Goal: Find specific page/section: Find specific page/section

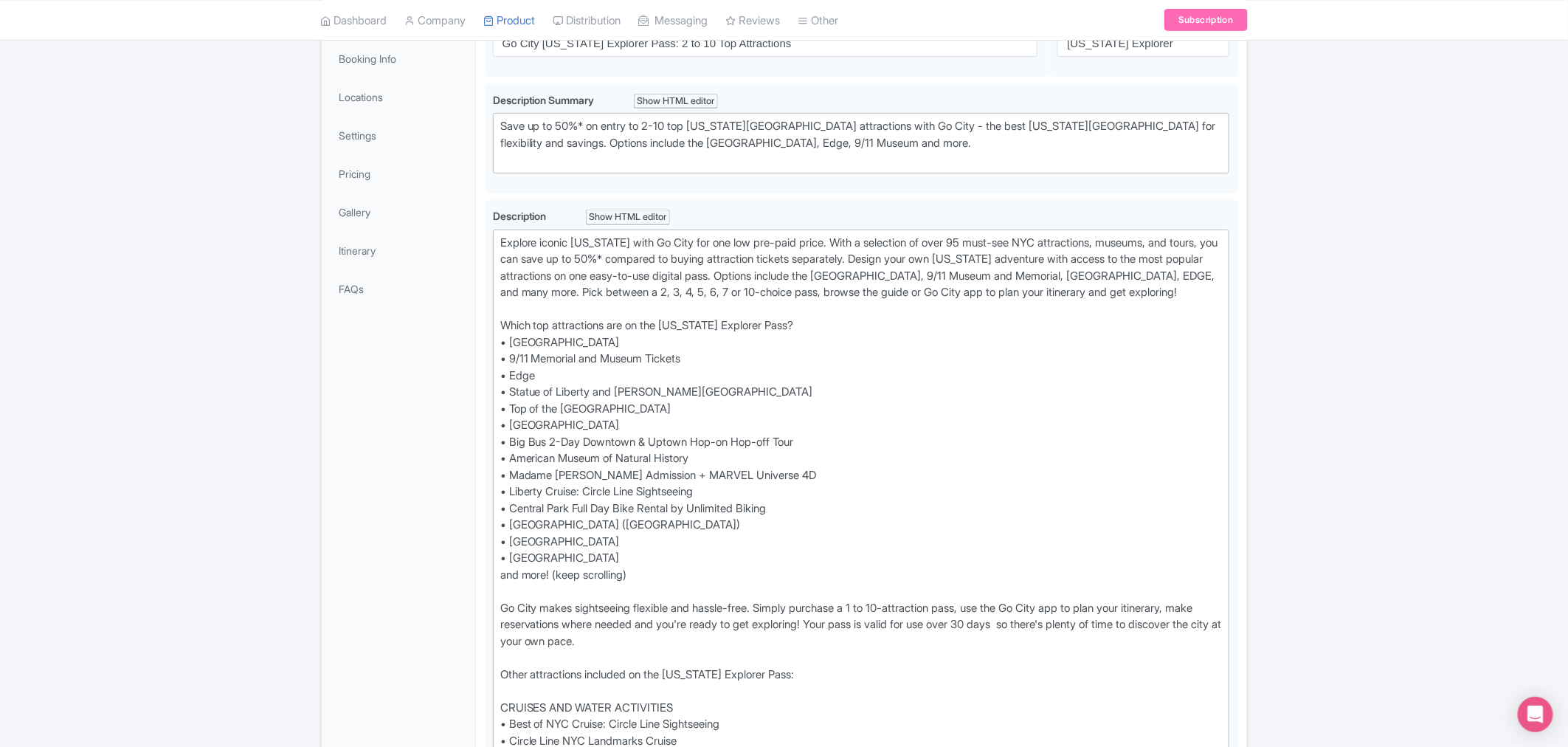
scroll to position [256, 0]
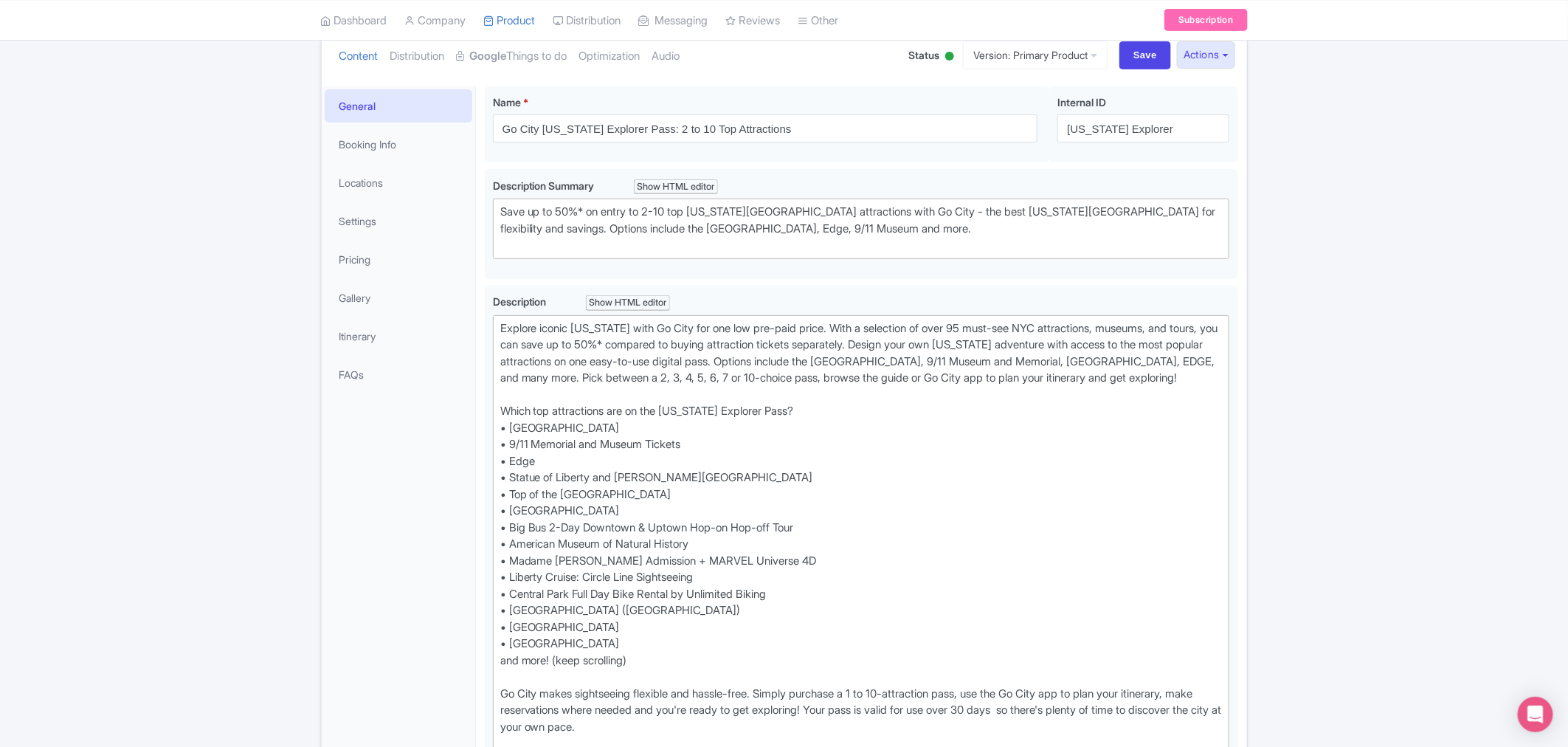
scroll to position [0, 0]
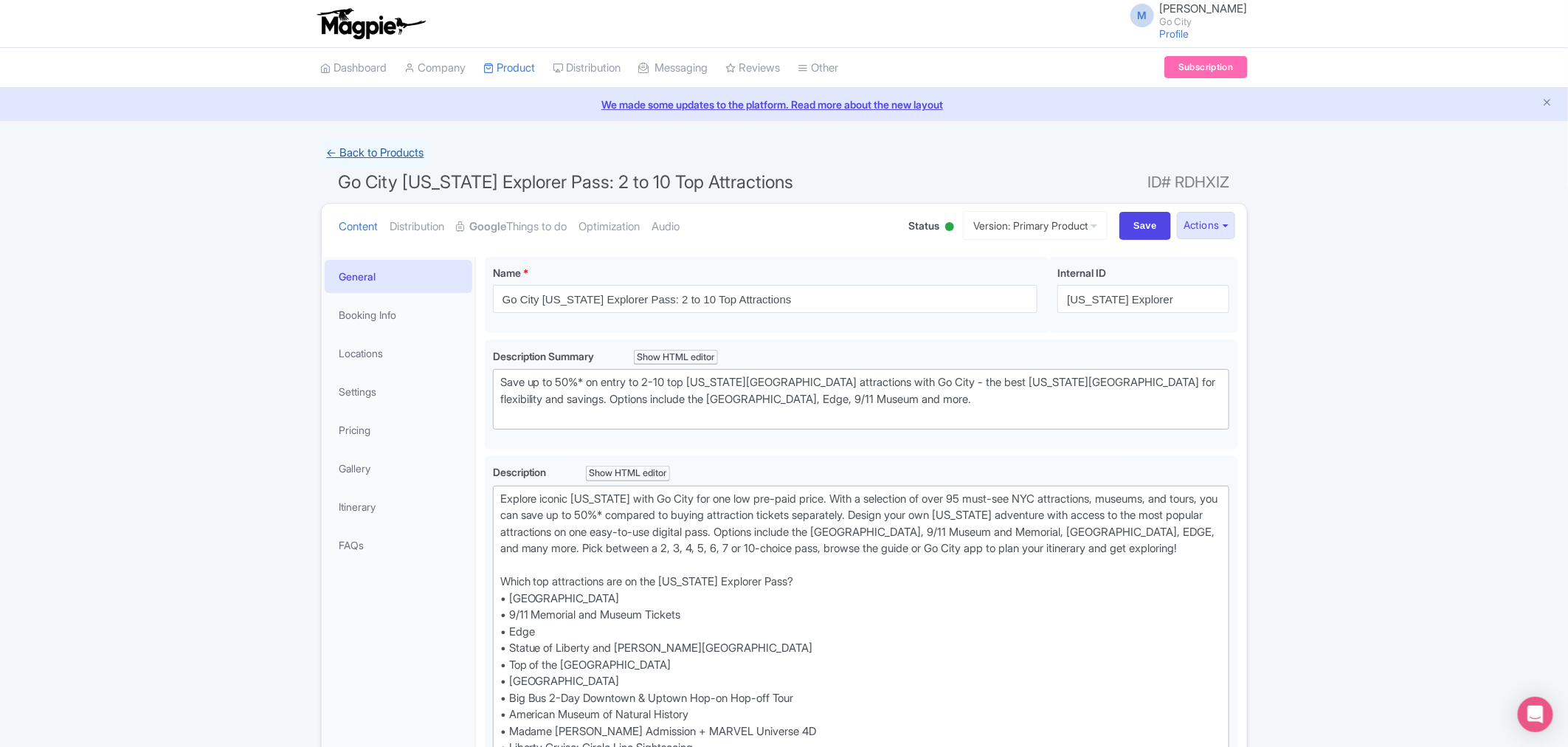
click at [404, 148] on link "← Back to Products" at bounding box center [375, 153] width 109 height 28
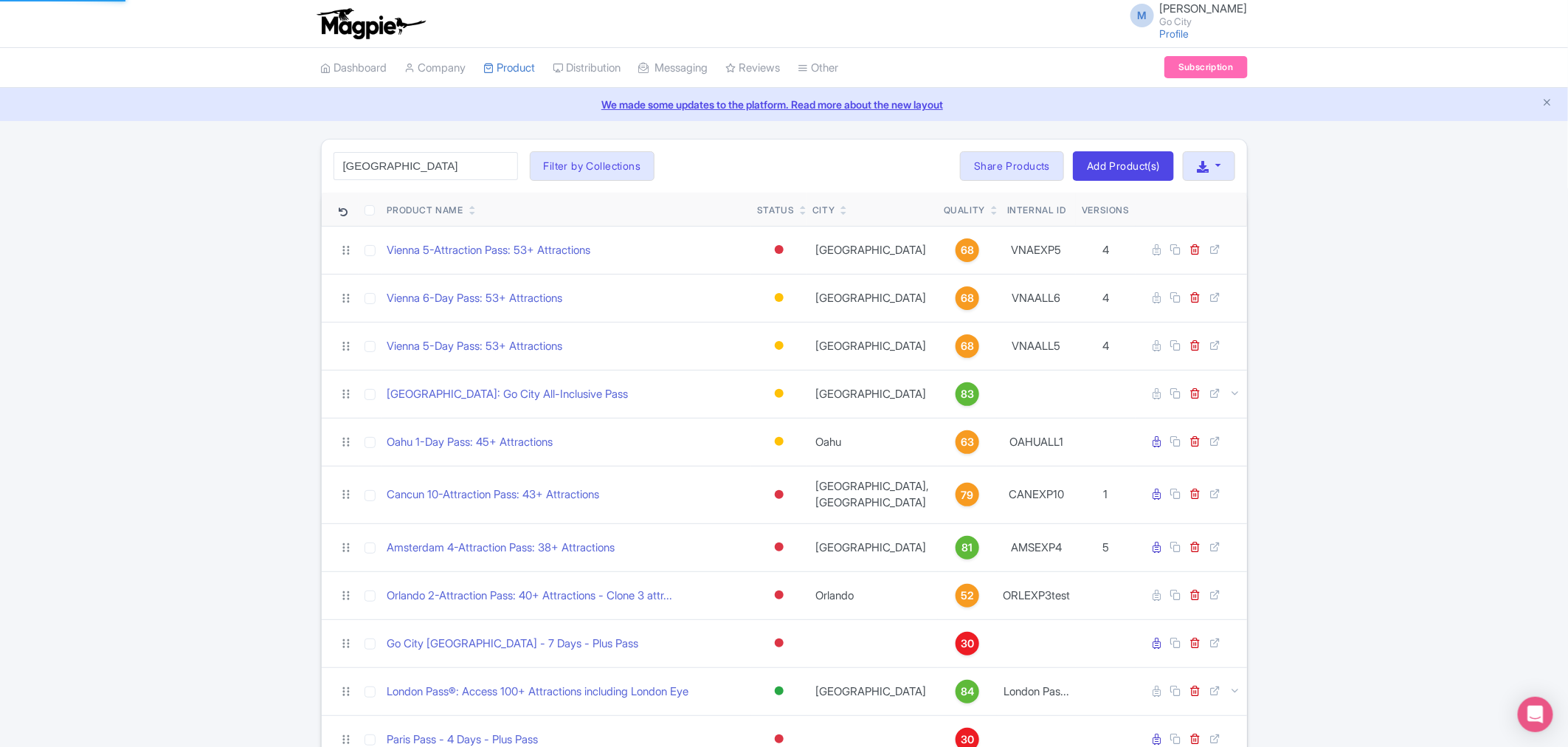
type input "los angeles"
click button "Search" at bounding box center [0, 0] width 0 height 0
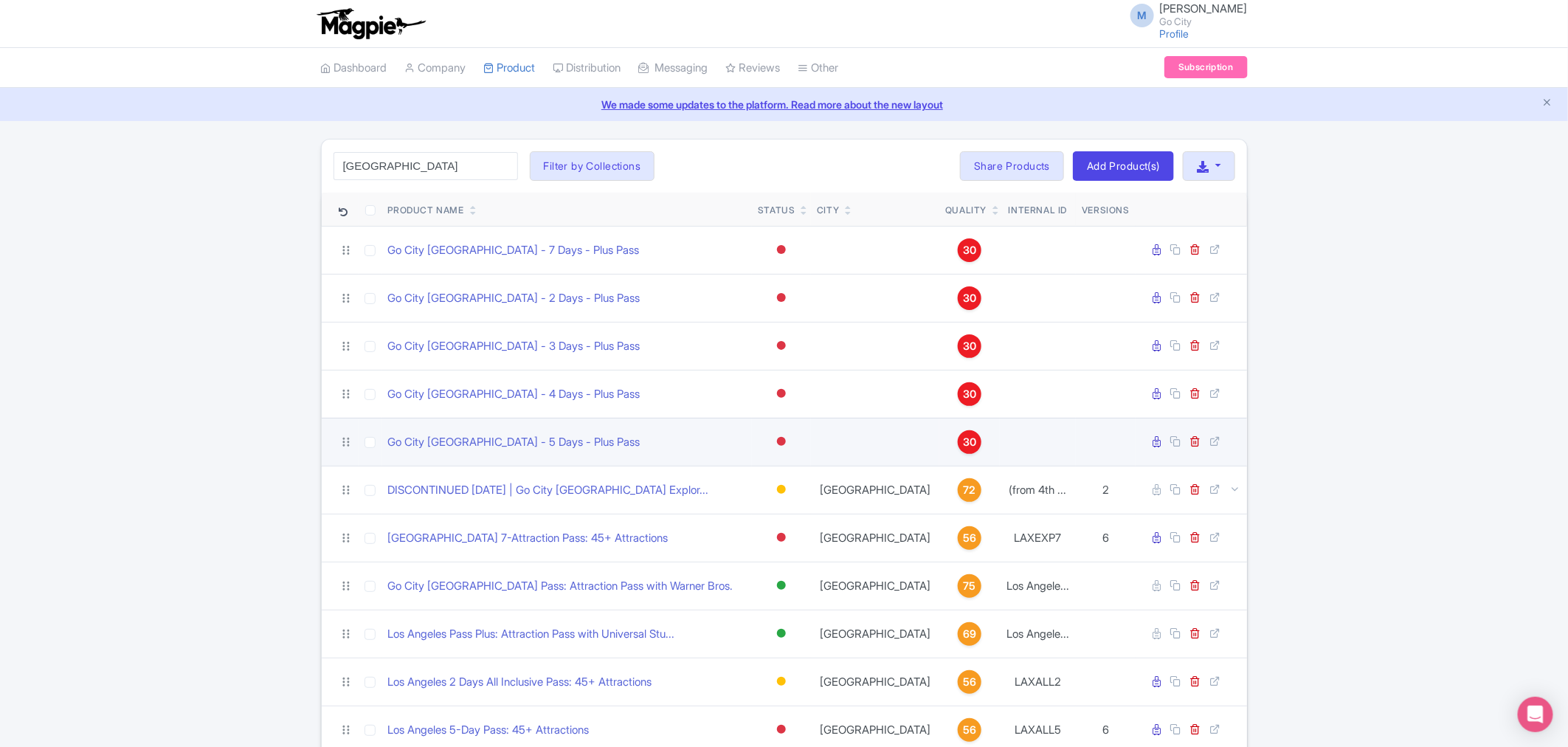
scroll to position [246, 0]
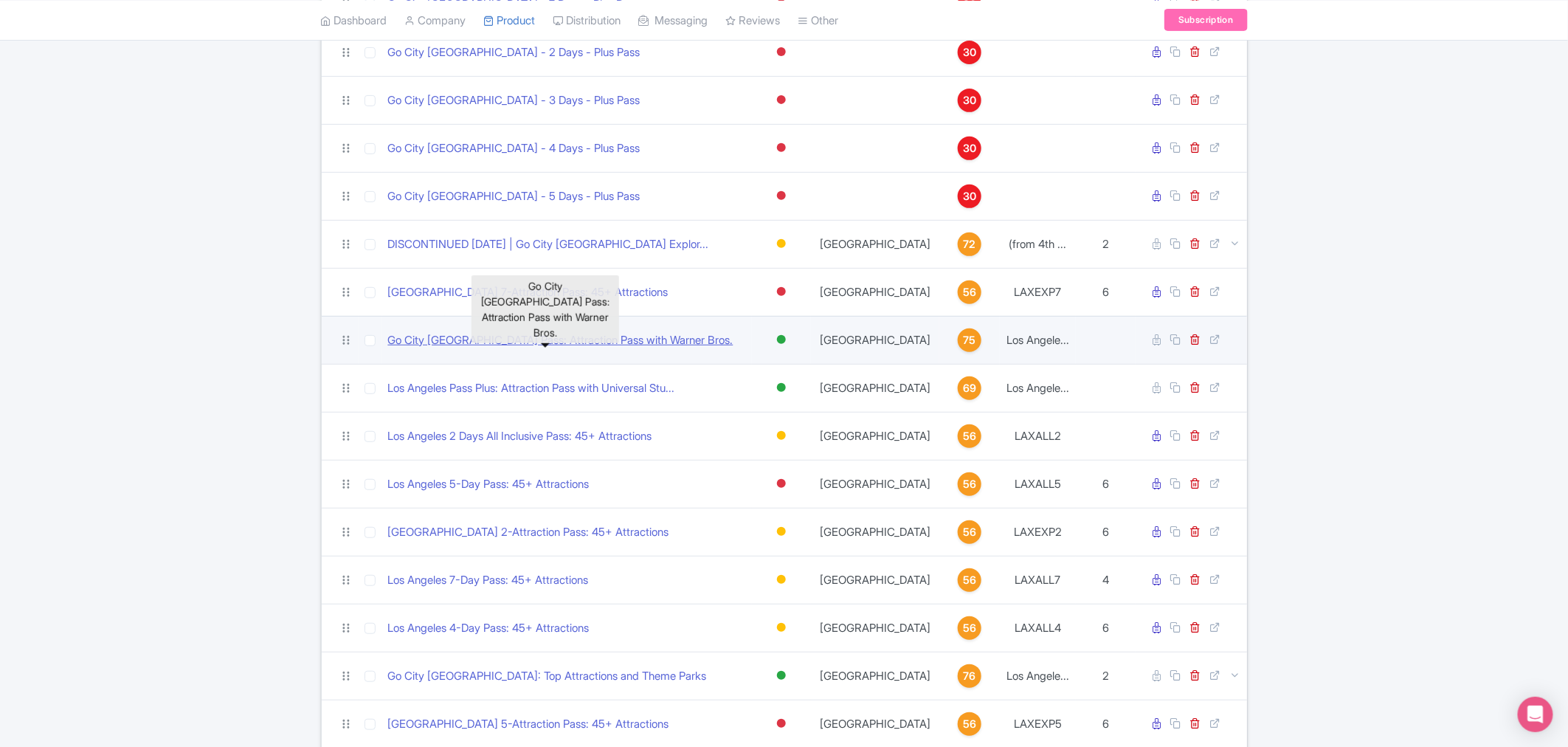
click at [551, 343] on link "Go City [GEOGRAPHIC_DATA] Pass: Attraction Pass with Warner Bros." at bounding box center [560, 340] width 345 height 17
